Goal: Information Seeking & Learning: Check status

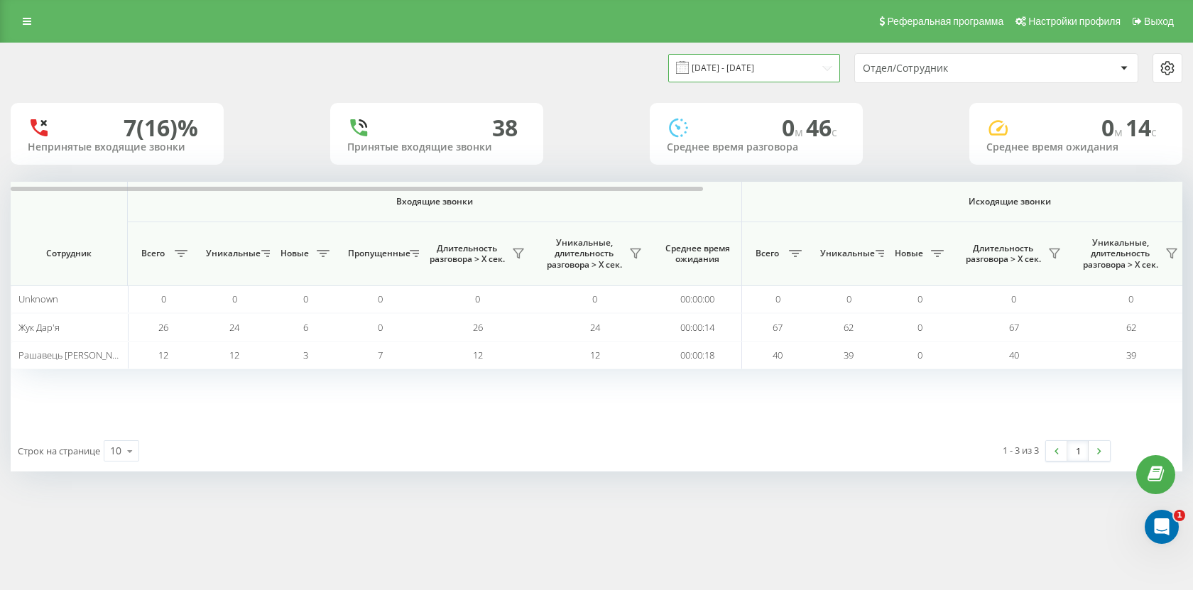
click at [810, 75] on input "[DATE] - [DATE]" at bounding box center [754, 68] width 172 height 28
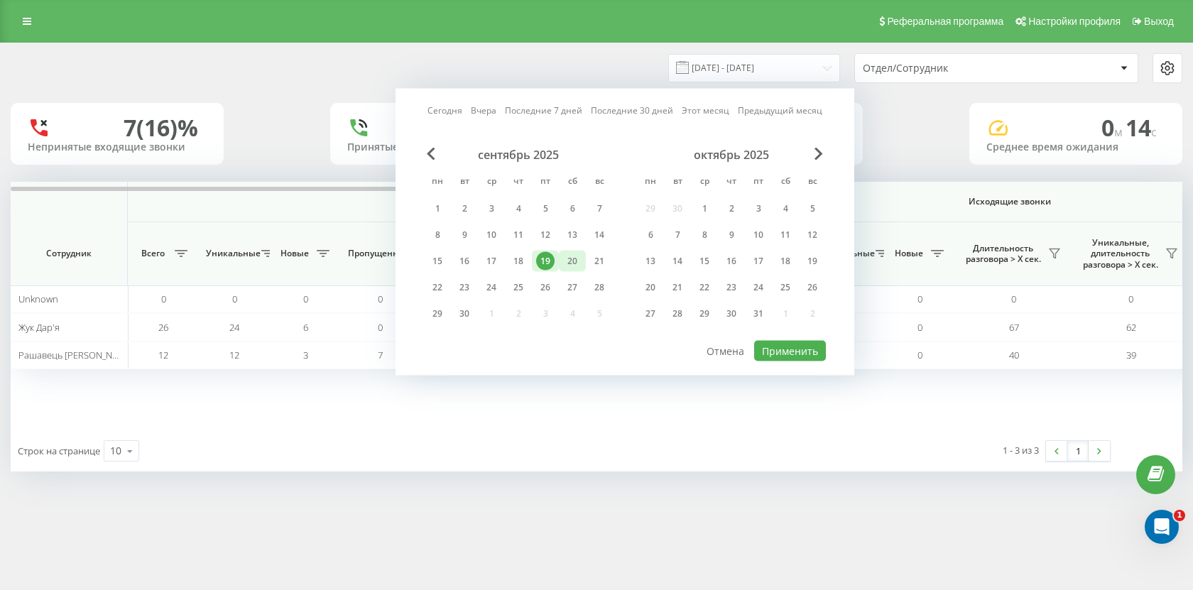
click at [583, 259] on div "20" at bounding box center [572, 261] width 27 height 21
click at [781, 352] on button "Применить" at bounding box center [790, 351] width 72 height 21
type input "20.09.2025 - 20.09.2025"
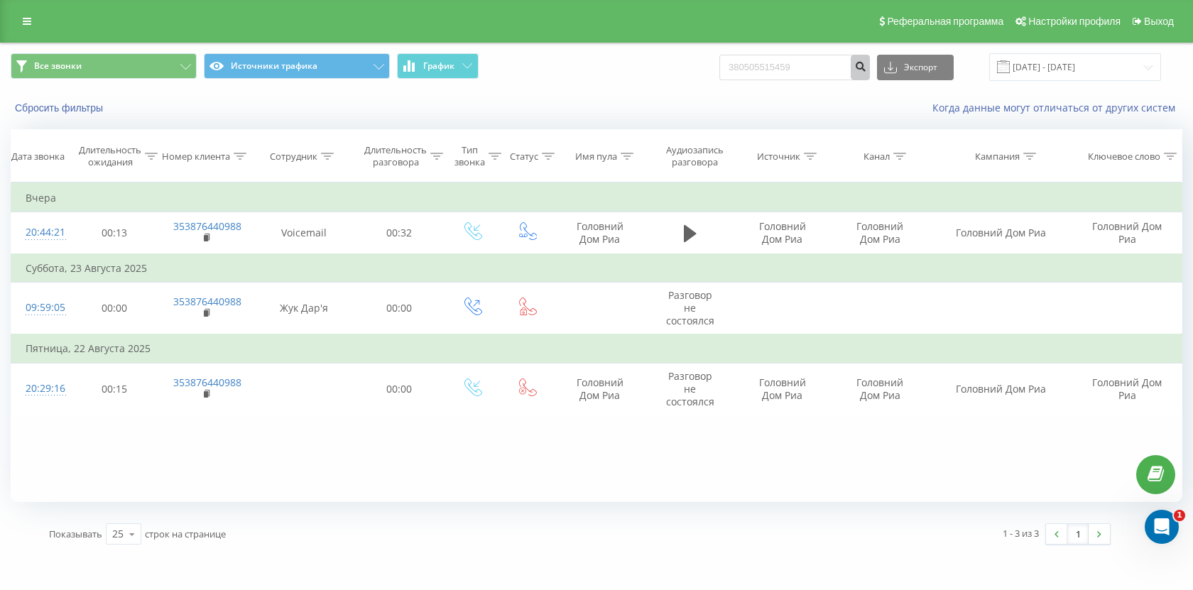
type input "380505515459"
click at [870, 55] on button "submit" at bounding box center [860, 68] width 19 height 26
